Goal: Task Accomplishment & Management: Use online tool/utility

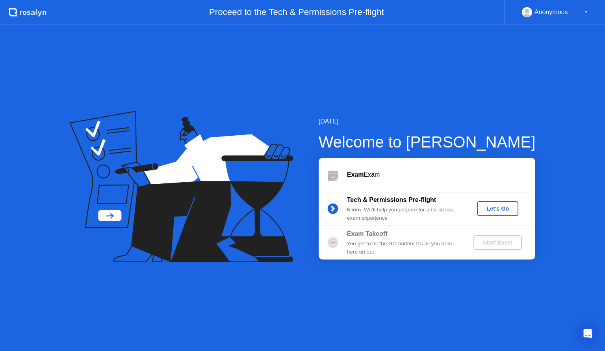
click at [492, 210] on div "Let's Go" at bounding box center [497, 208] width 35 height 6
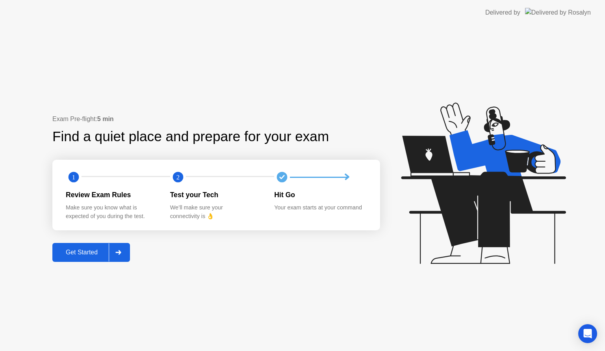
click at [80, 254] on div "Get Started" at bounding box center [82, 252] width 54 height 7
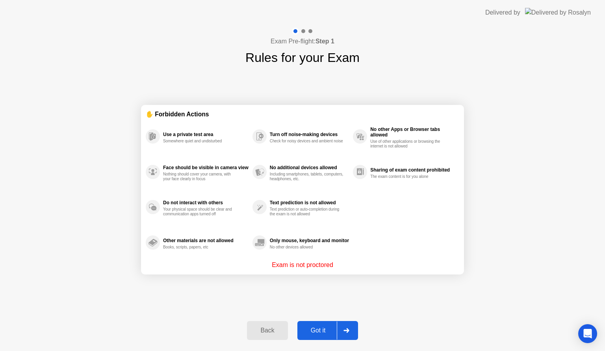
click at [319, 331] on div "Got it" at bounding box center [318, 330] width 37 height 7
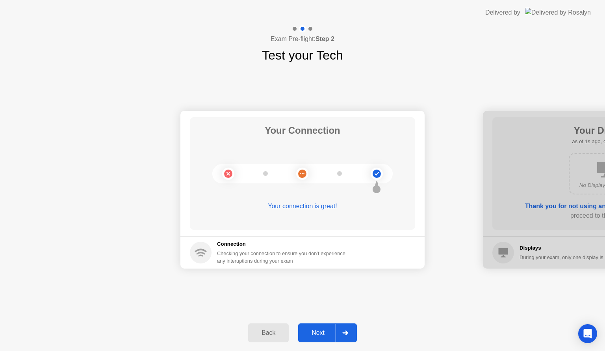
click at [320, 332] on div "Next" at bounding box center [318, 332] width 35 height 7
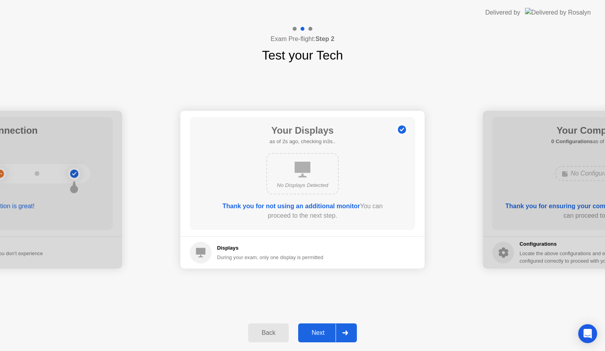
click at [318, 331] on div "Next" at bounding box center [318, 332] width 35 height 7
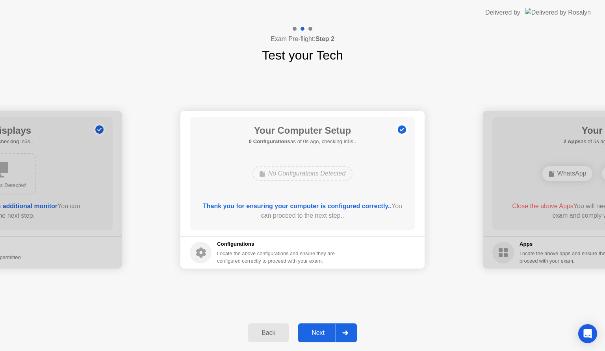
click at [320, 332] on div "Next" at bounding box center [318, 332] width 35 height 7
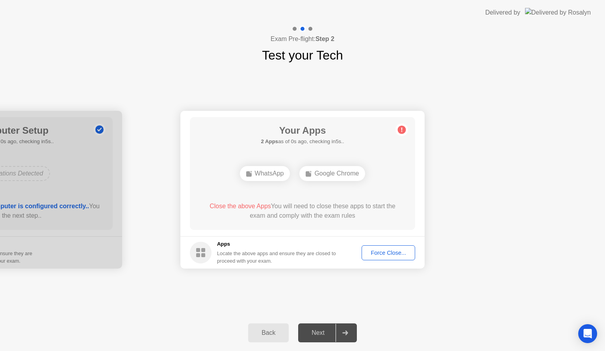
click at [371, 249] on div "Force Close..." at bounding box center [388, 252] width 48 height 6
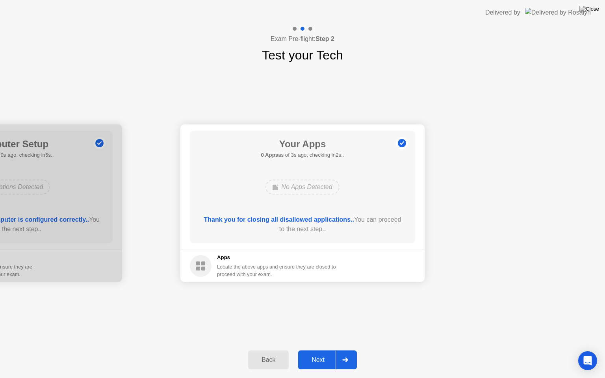
click at [377, 207] on div "Your Apps 0 Apps as of 3s ago, checking in2s.. No Apps Detected Thank you for c…" at bounding box center [302, 187] width 225 height 113
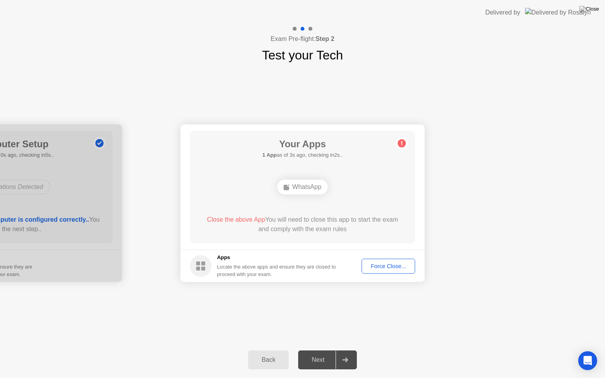
click at [400, 268] on div "Force Close..." at bounding box center [388, 266] width 48 height 6
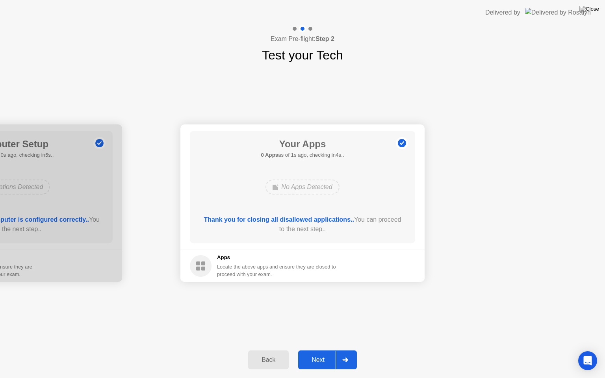
click at [314, 350] on button "Next" at bounding box center [327, 360] width 59 height 19
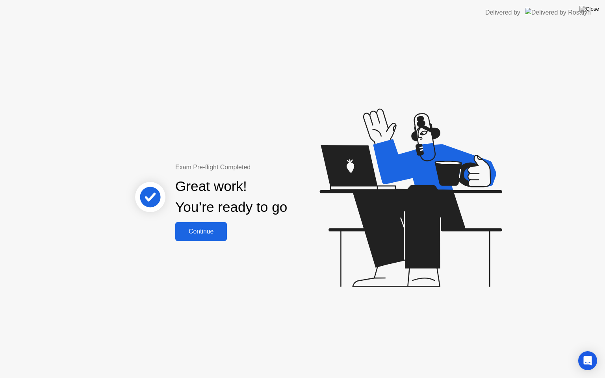
click at [206, 237] on button "Continue" at bounding box center [201, 231] width 52 height 19
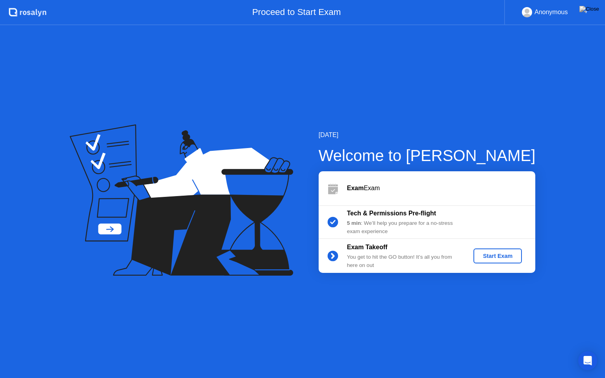
click at [487, 259] on div "Start Exam" at bounding box center [498, 256] width 42 height 6
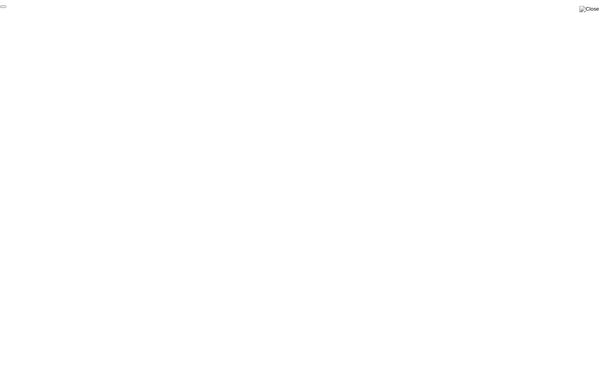
click div "End Proctoring Session"
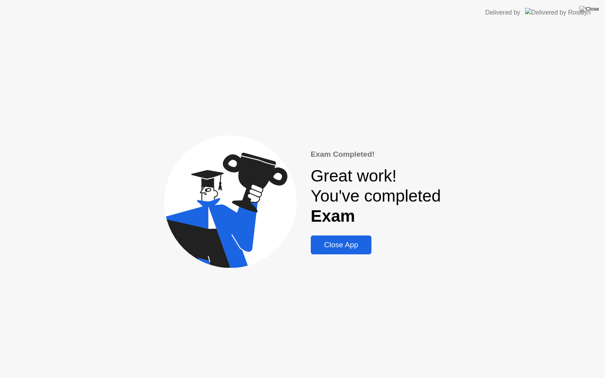
click at [353, 249] on div "Close App" at bounding box center [341, 245] width 56 height 9
